Goal: Book appointment/travel/reservation

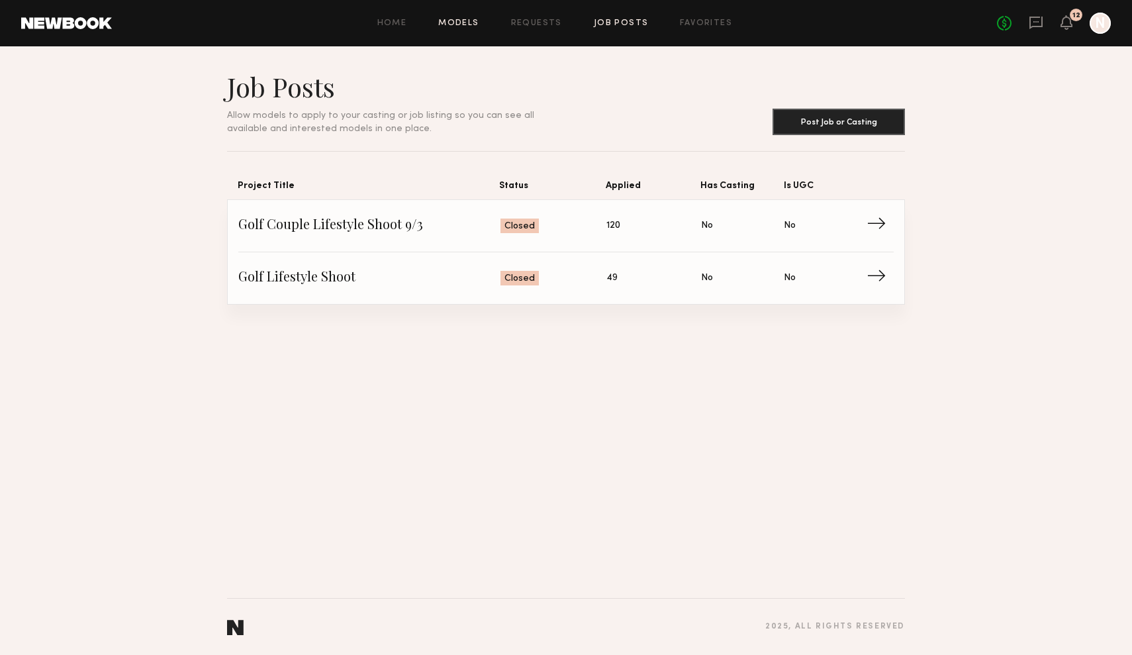
click at [469, 23] on link "Models" at bounding box center [458, 23] width 40 height 9
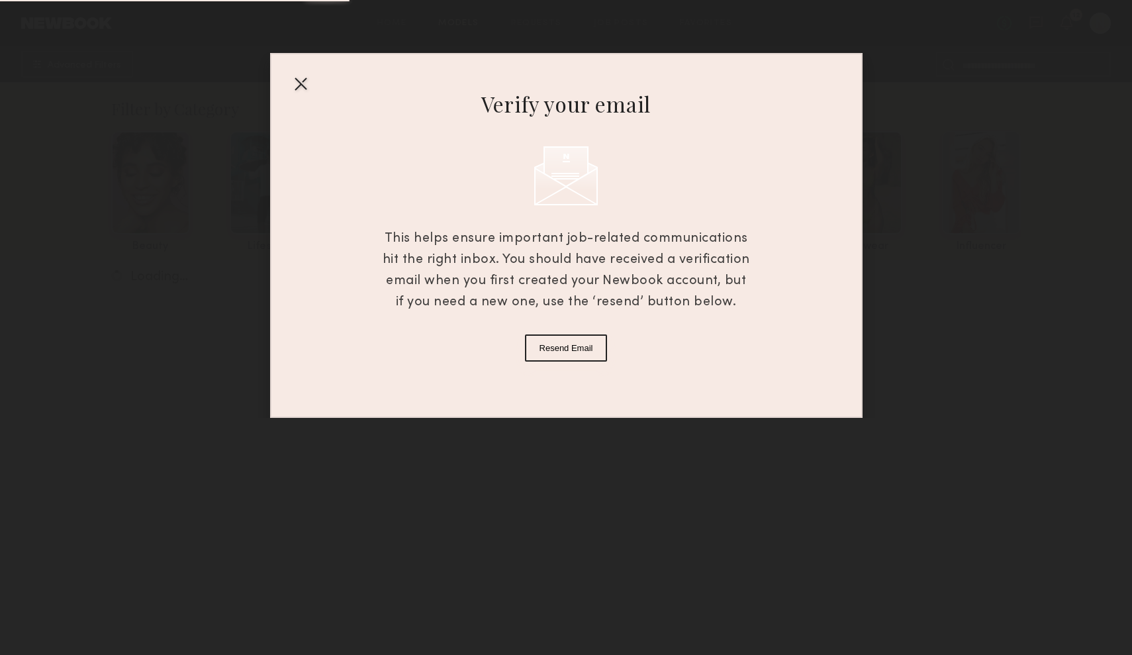
click at [1039, 24] on div "Verify your email This helps ensure important job-related communications hit th…" at bounding box center [566, 209] width 1132 height 418
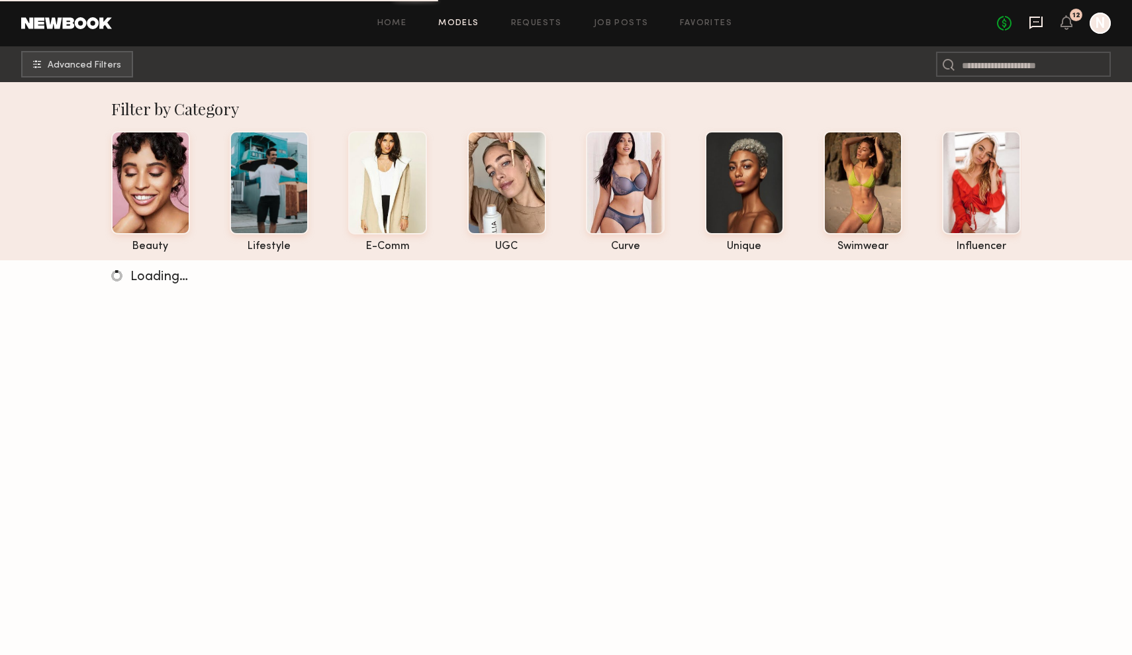
click at [1039, 24] on icon at bounding box center [1036, 22] width 15 height 15
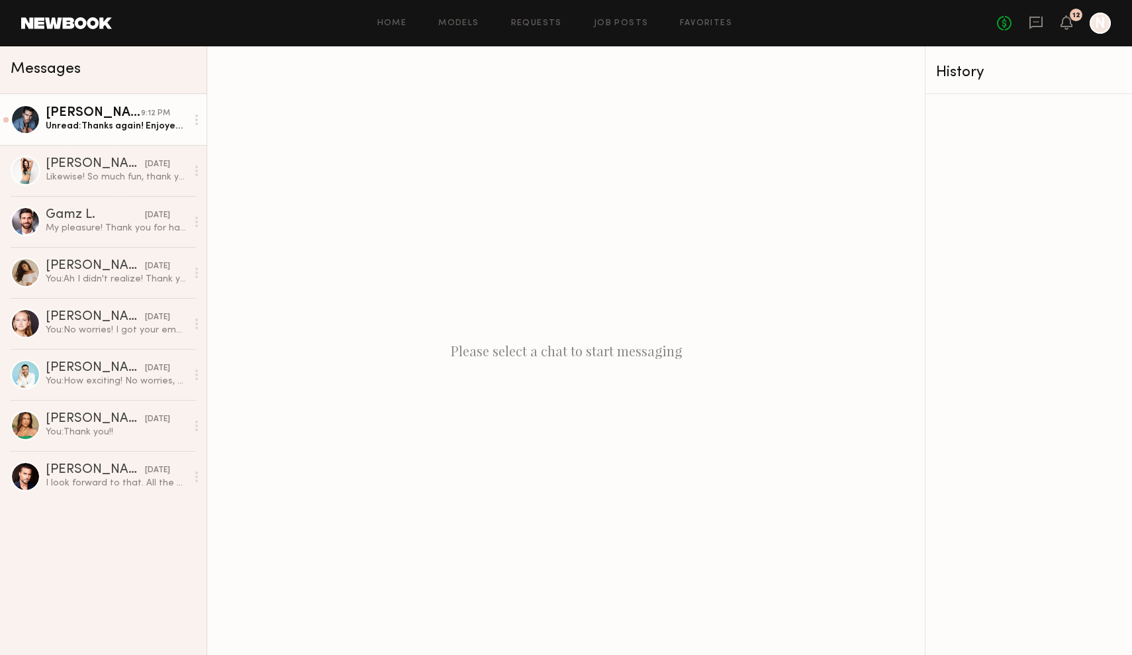
click at [90, 125] on div "Unread: Thanks again! Enjoyed working with you all!!" at bounding box center [116, 126] width 141 height 13
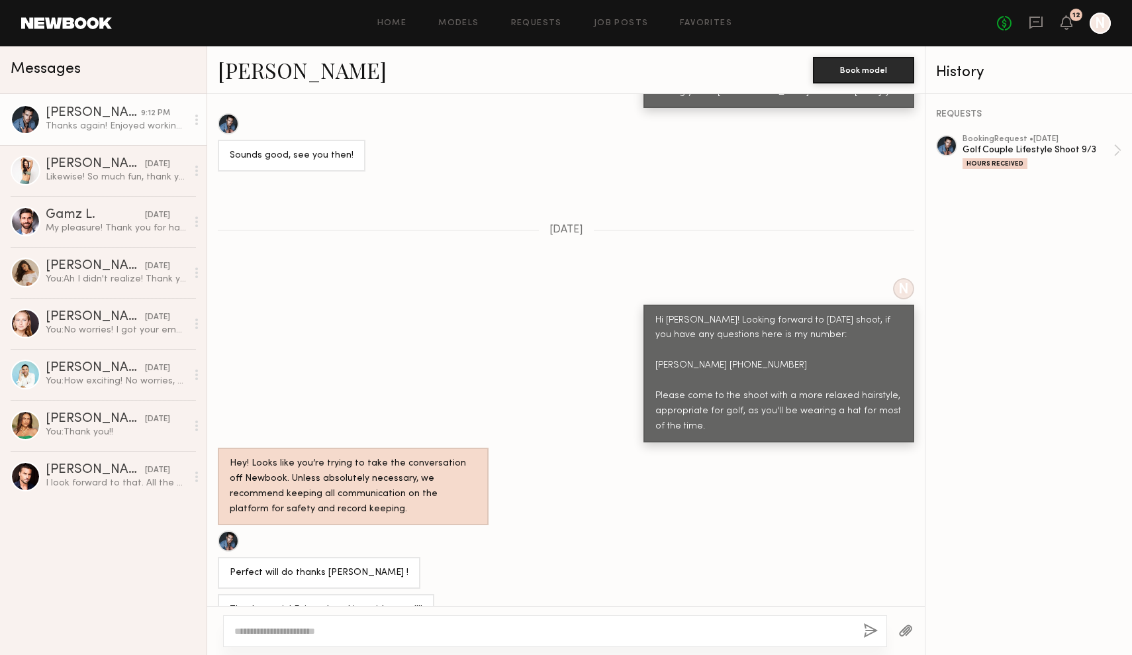
scroll to position [489, 0]
click at [1121, 149] on link "booking Request • 09/02/2025 Golf Couple Lifestyle Shoot 9/3 Hours Received" at bounding box center [1042, 152] width 159 height 34
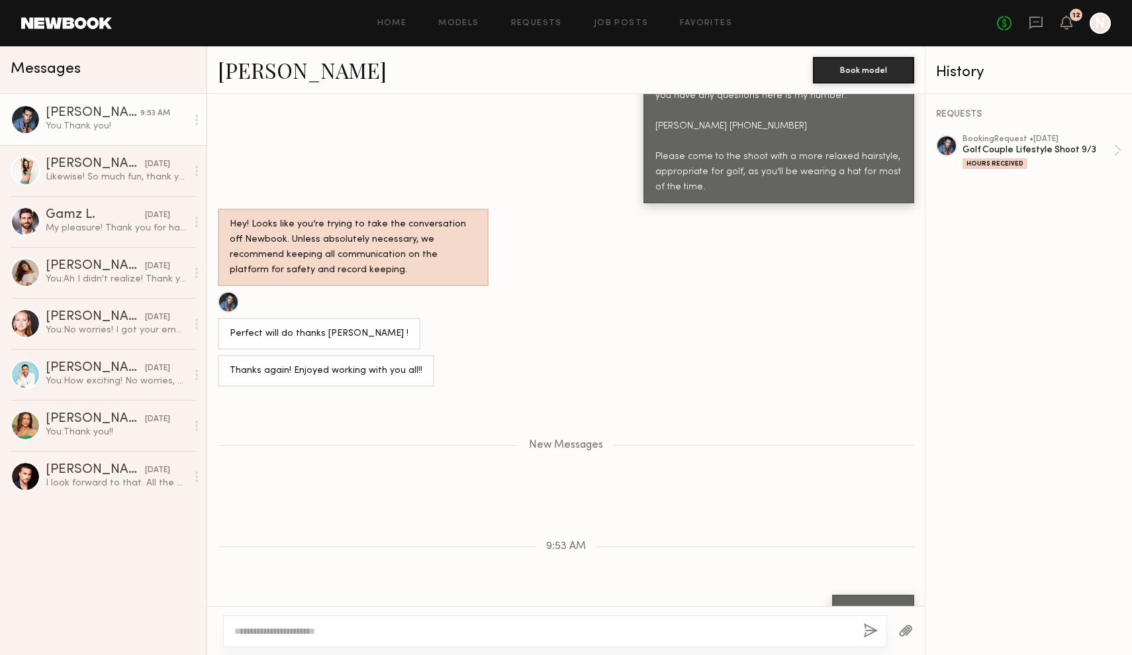
click at [381, 623] on div at bounding box center [555, 631] width 664 height 32
click at [360, 630] on textarea at bounding box center [543, 630] width 618 height 13
type textarea "**********"
click at [870, 631] on button "button" at bounding box center [870, 631] width 15 height 17
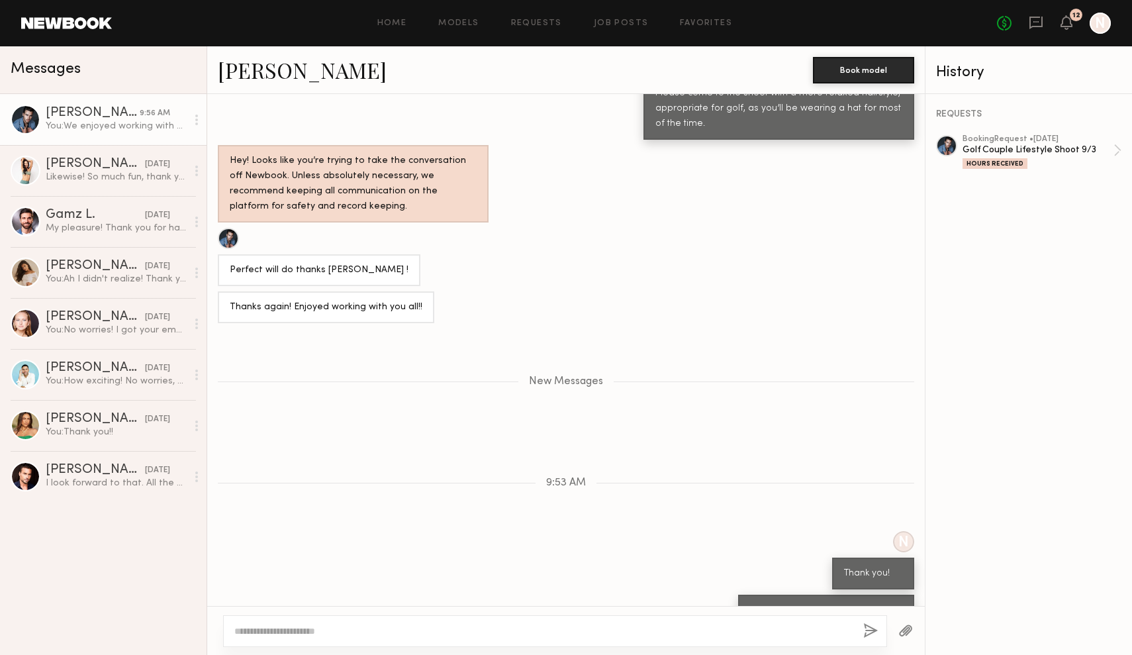
scroll to position [791, 0]
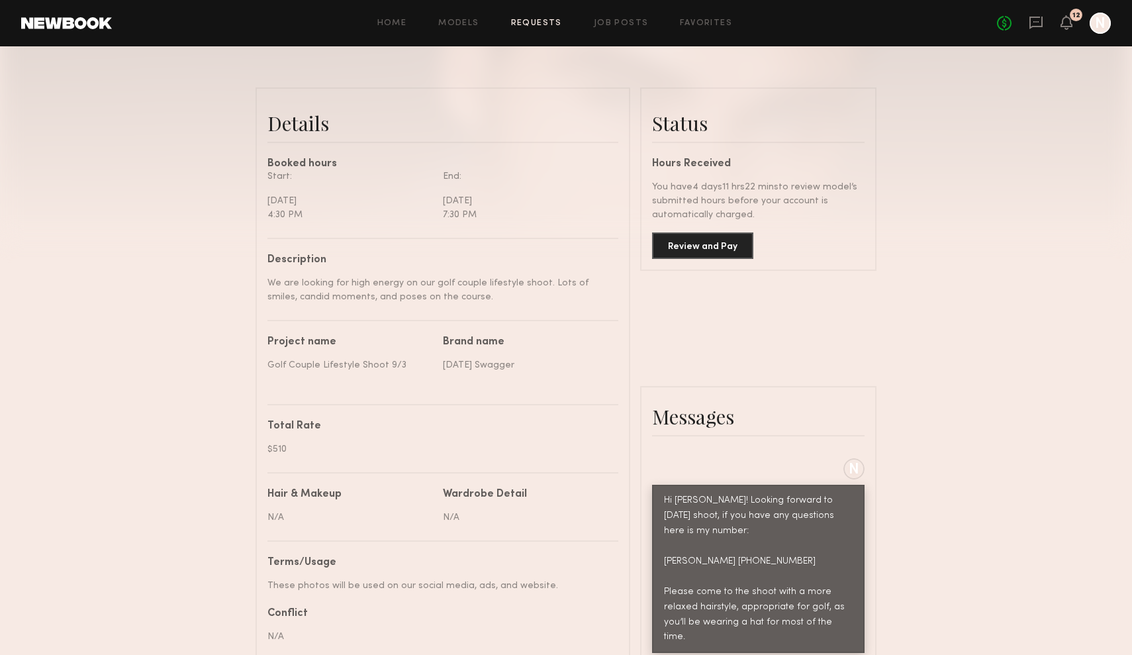
scroll to position [291, 0]
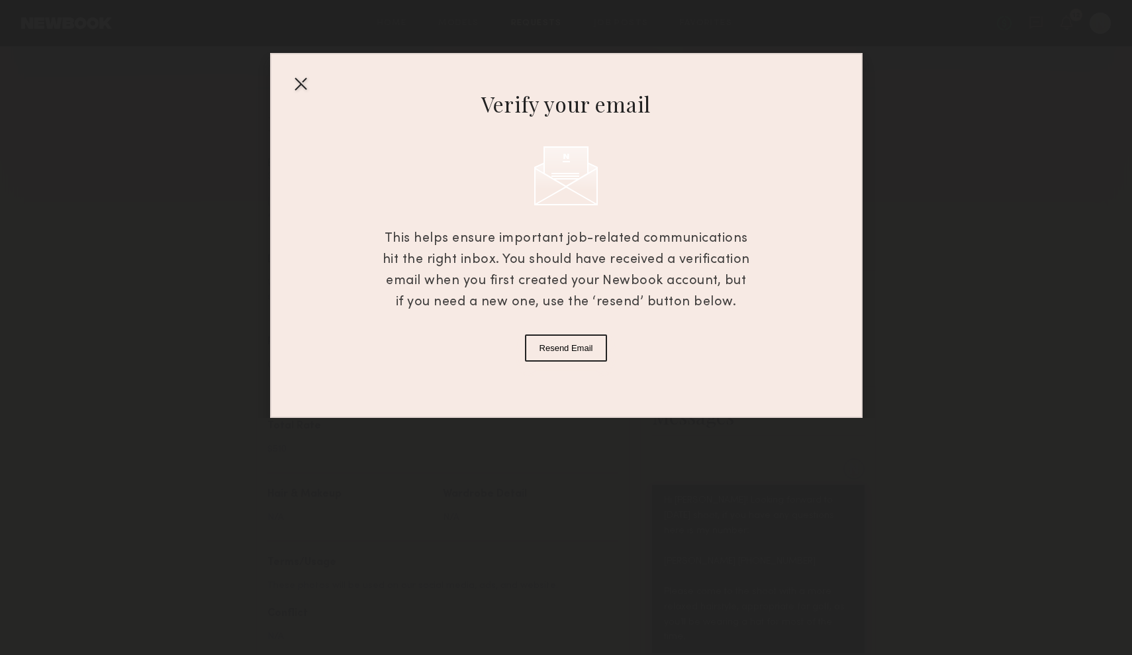
click at [287, 85] on div "Verify your email This helps ensure important job-related communications hit th…" at bounding box center [566, 235] width 593 height 365
click at [301, 80] on div at bounding box center [300, 83] width 21 height 21
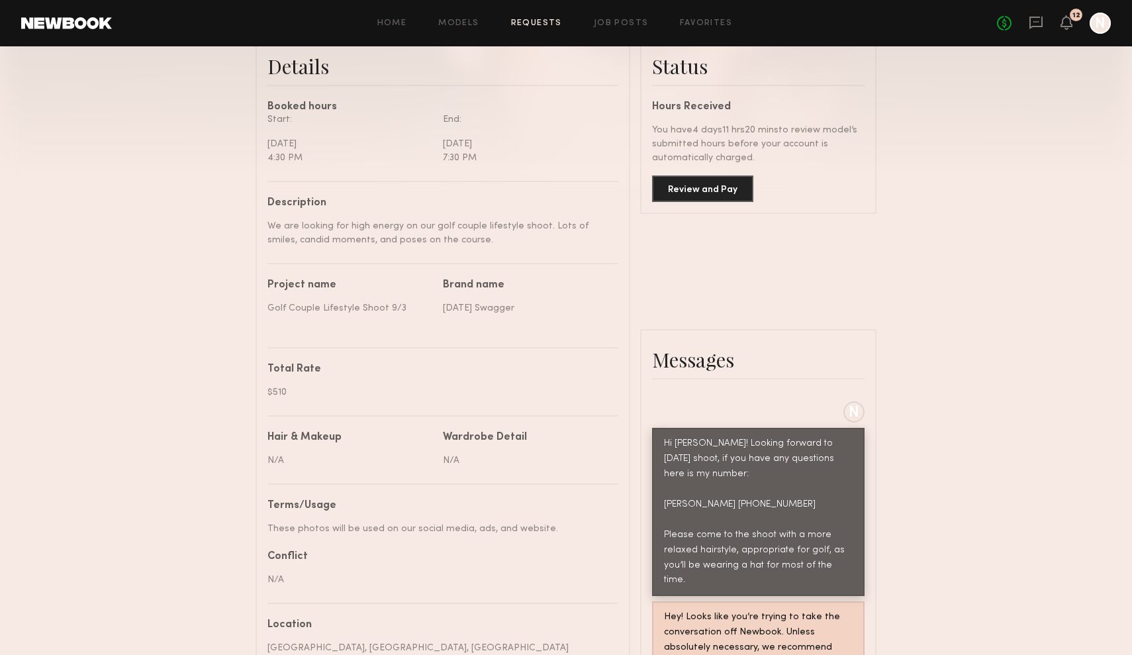
scroll to position [316, 0]
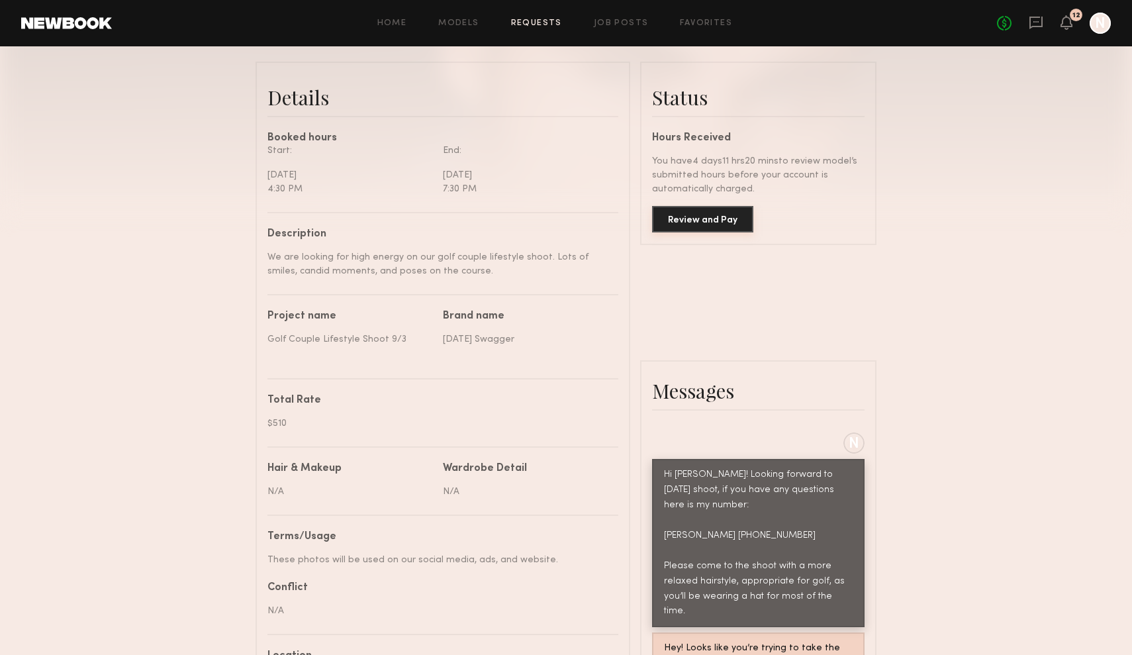
click at [718, 210] on button "Review and Pay" at bounding box center [702, 219] width 101 height 26
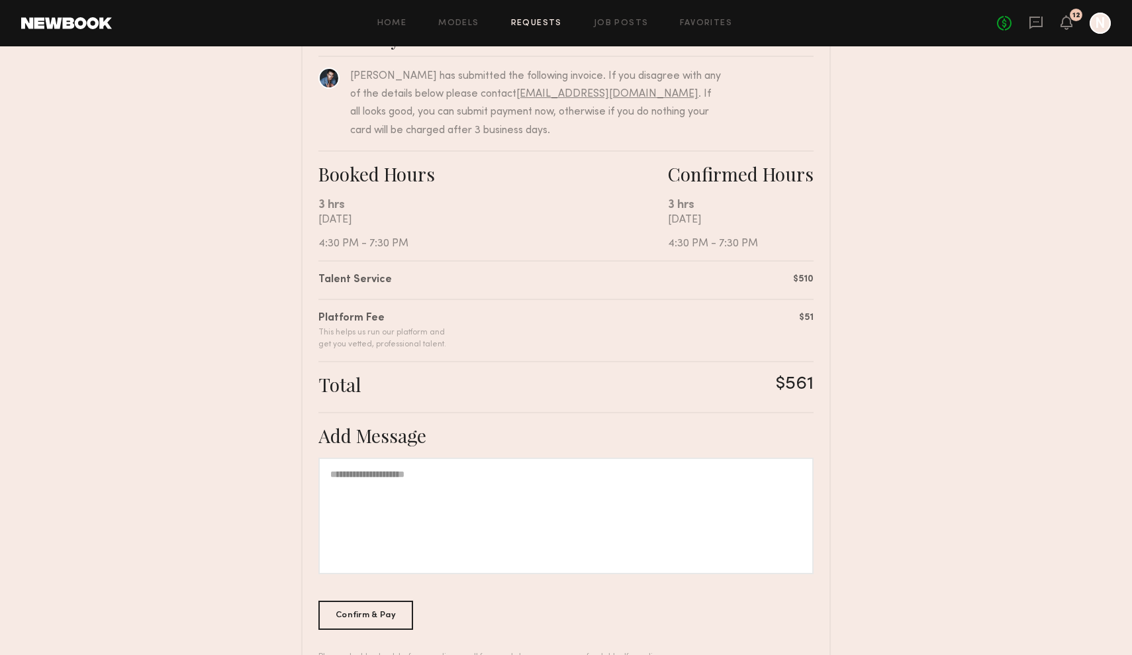
scroll to position [177, 0]
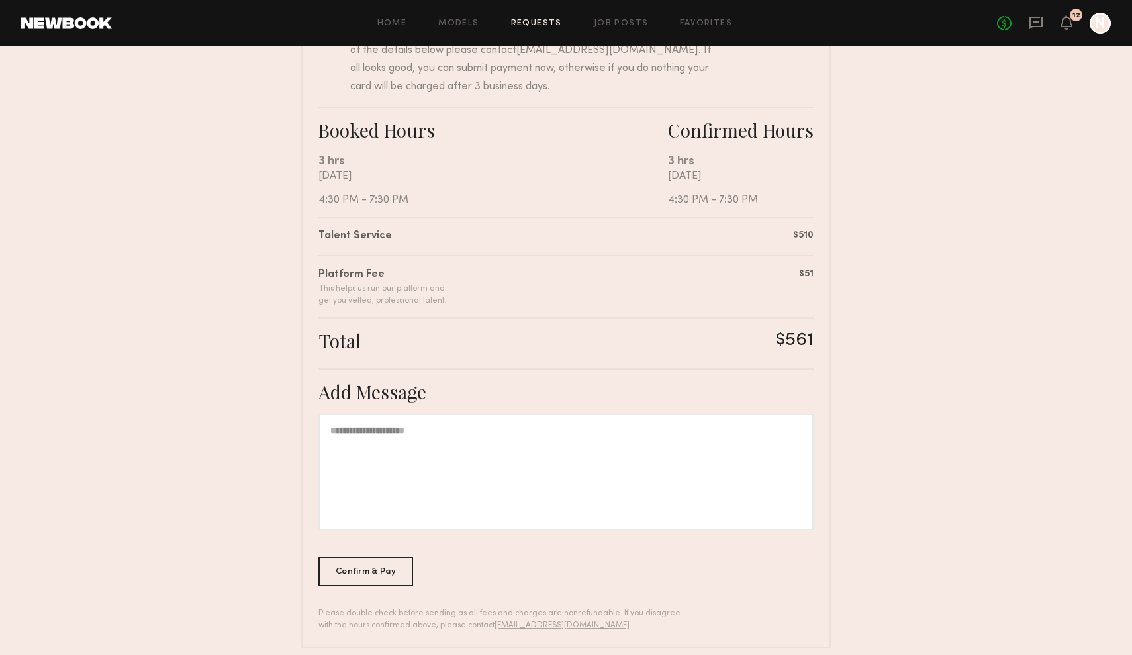
click at [433, 467] on div at bounding box center [565, 472] width 495 height 117
click at [371, 567] on div "Confirm & Pay" at bounding box center [365, 570] width 95 height 29
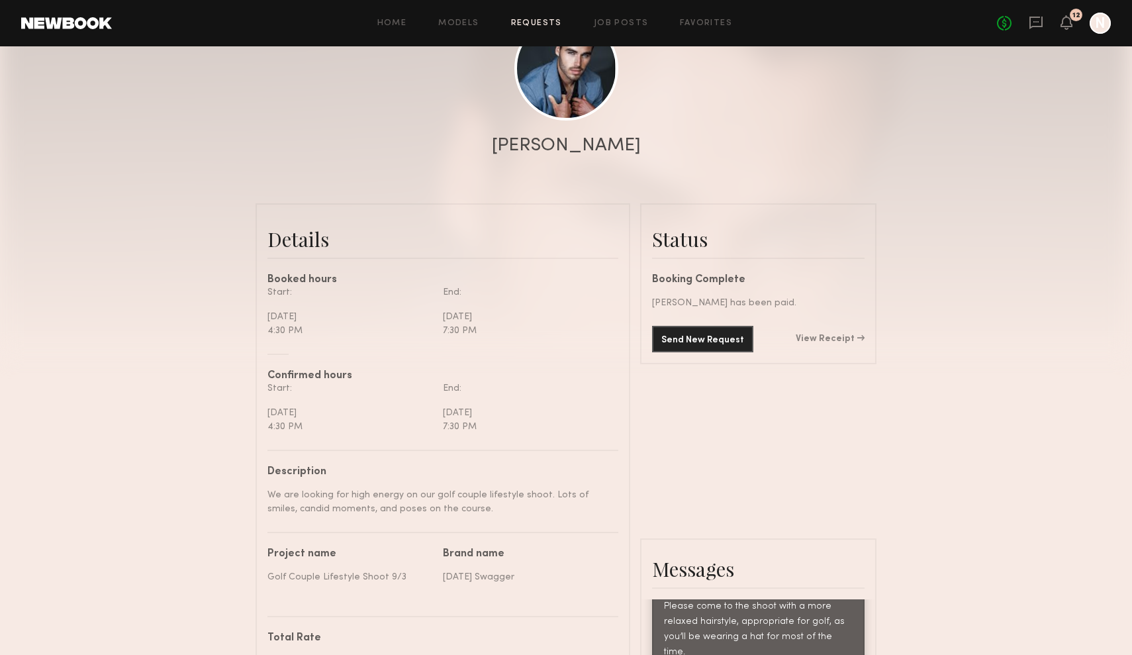
scroll to position [179, 0]
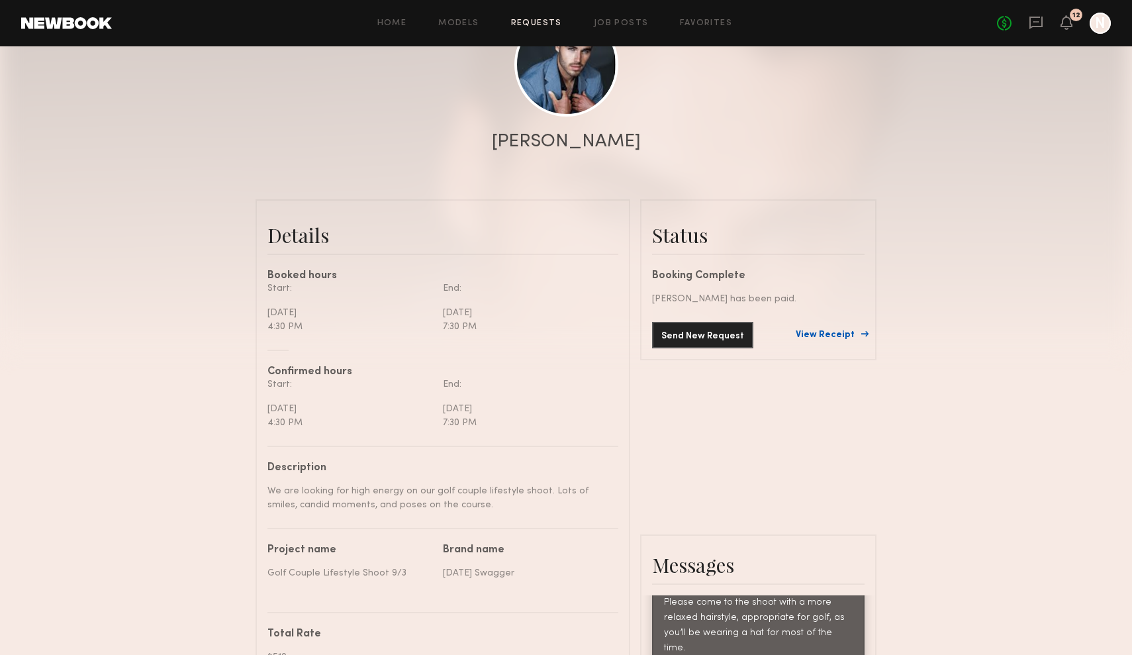
click at [827, 335] on link "View Receipt" at bounding box center [830, 334] width 69 height 9
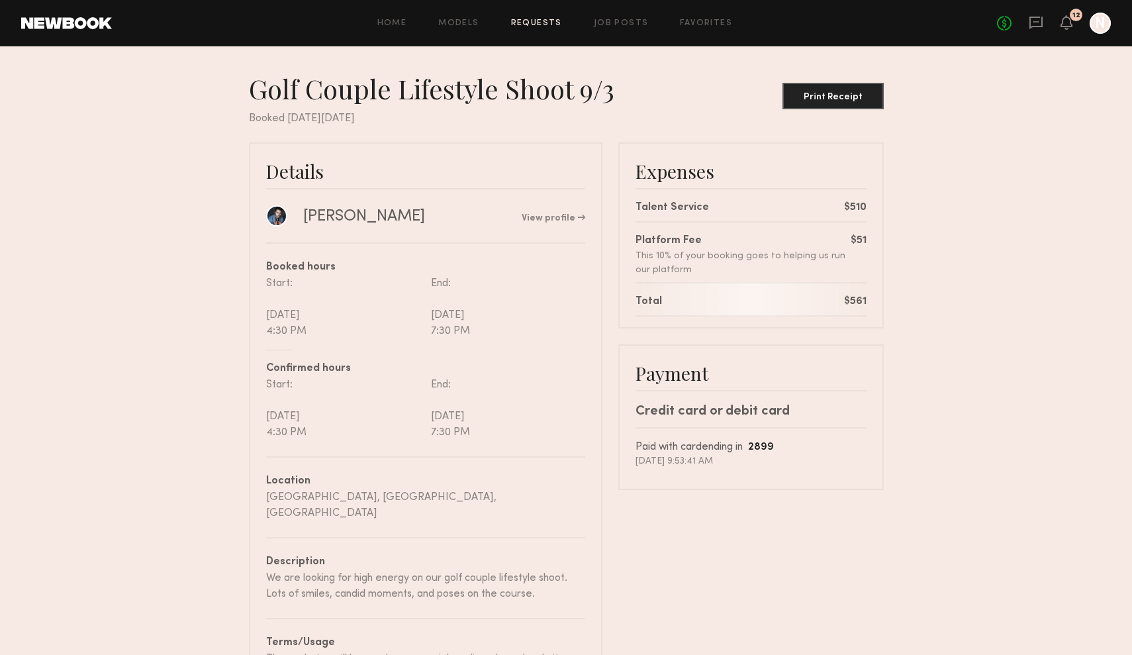
scroll to position [5, 0]
